Goal: Find specific page/section

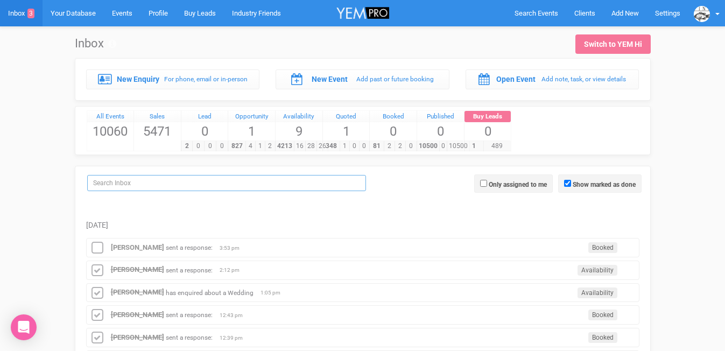
click at [147, 180] on input "search" at bounding box center [226, 183] width 279 height 16
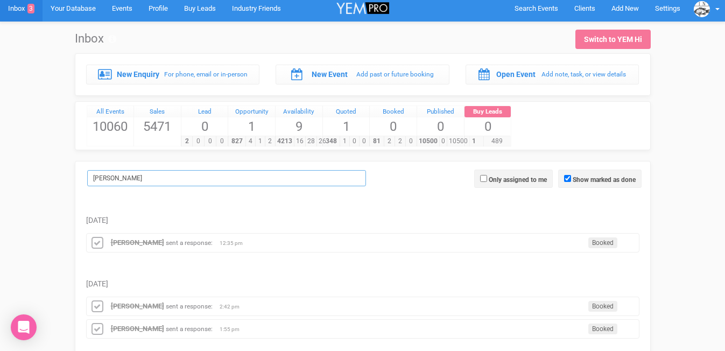
scroll to position [11, 0]
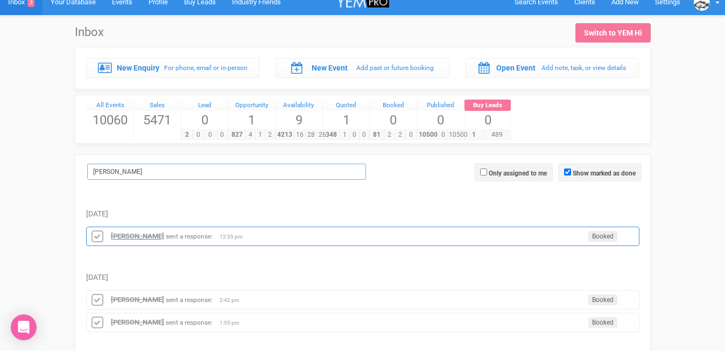
type input "sarah br"
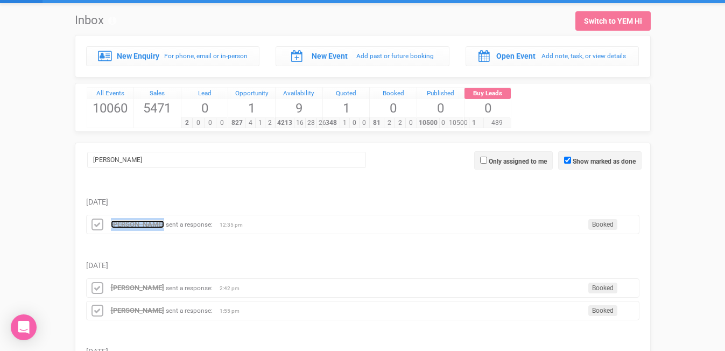
scroll to position [24, 0]
